Goal: Find specific page/section: Find specific page/section

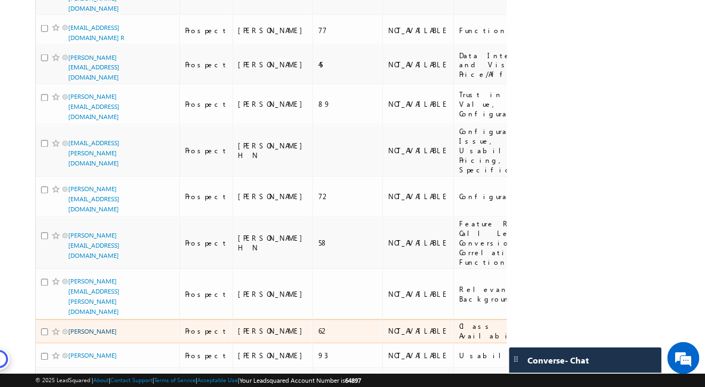
scroll to position [420, 0]
click at [109, 327] on link "[PERSON_NAME]" at bounding box center [92, 331] width 49 height 8
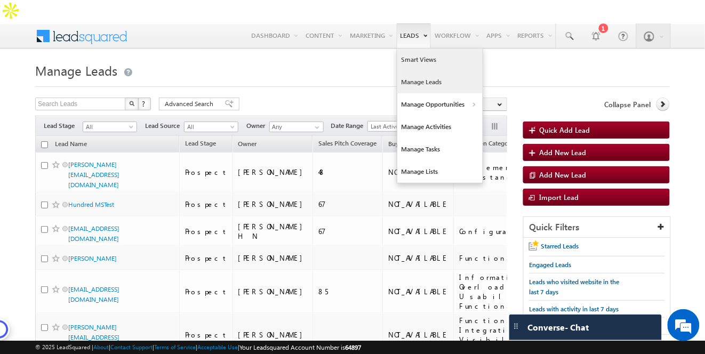
click at [409, 49] on link "Smart Views" at bounding box center [439, 60] width 85 height 22
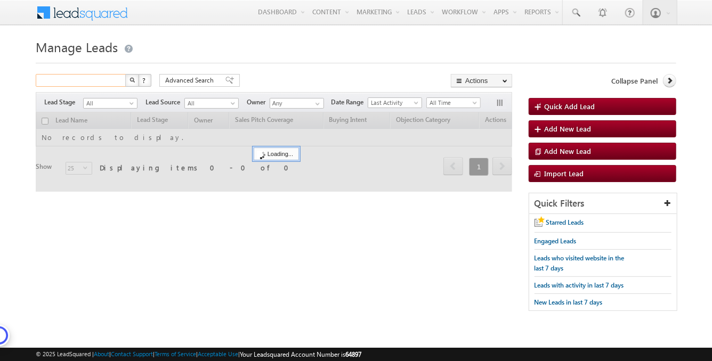
click at [103, 85] on input "text" at bounding box center [81, 80] width 91 height 13
